Goal: Task Accomplishment & Management: Complete application form

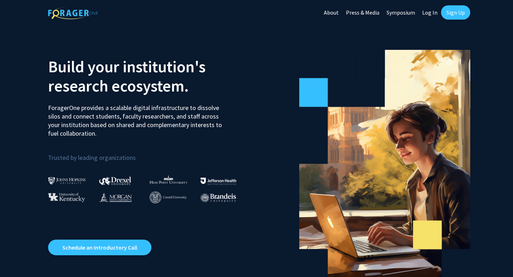
click at [430, 14] on link "Log In" at bounding box center [430, 12] width 22 height 25
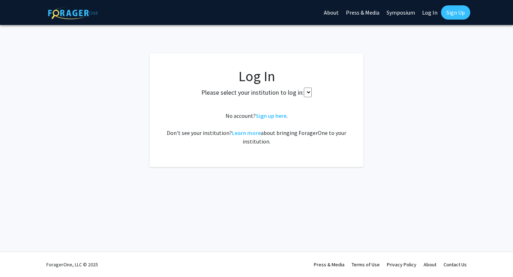
select select
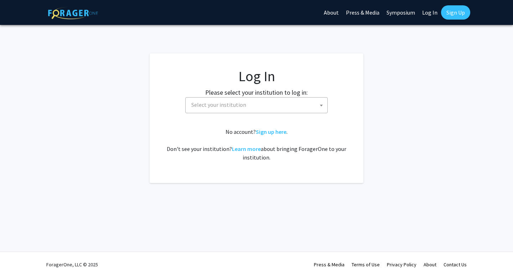
click at [278, 111] on span "Select your institution" at bounding box center [257, 105] width 139 height 15
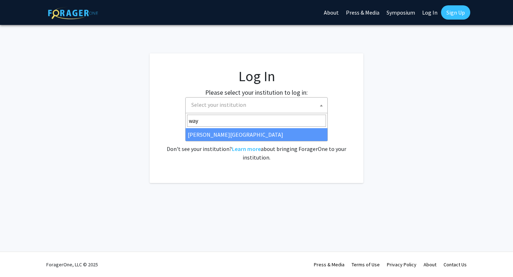
type input "way"
select select "21"
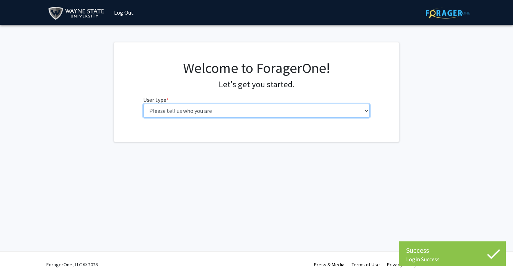
click at [253, 113] on select "Please tell us who you are Undergraduate Student Master's Student Doctoral Cand…" at bounding box center [256, 111] width 227 height 14
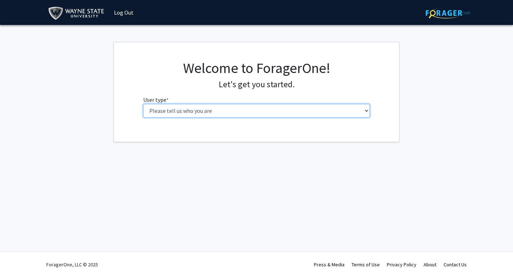
select select "1: undergrad"
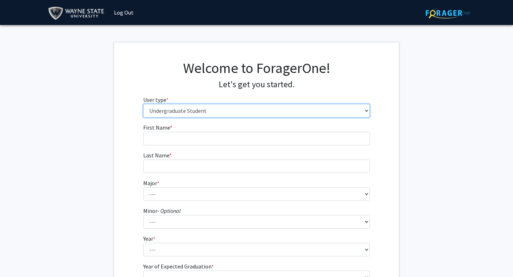
scroll to position [87, 0]
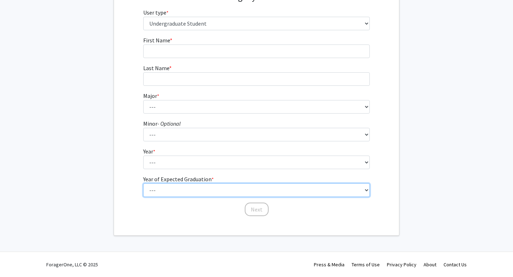
click at [246, 186] on select "--- 2025 2026 2027 2028 2029 2030 2031 2032 2033 2034" at bounding box center [256, 191] width 227 height 14
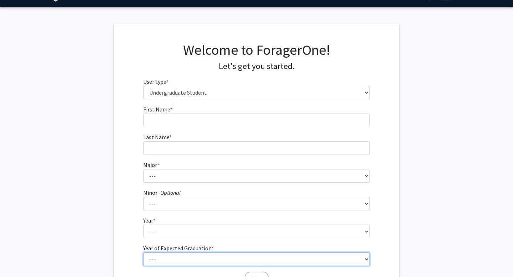
scroll to position [0, 0]
